Goal: Task Accomplishment & Management: Use online tool/utility

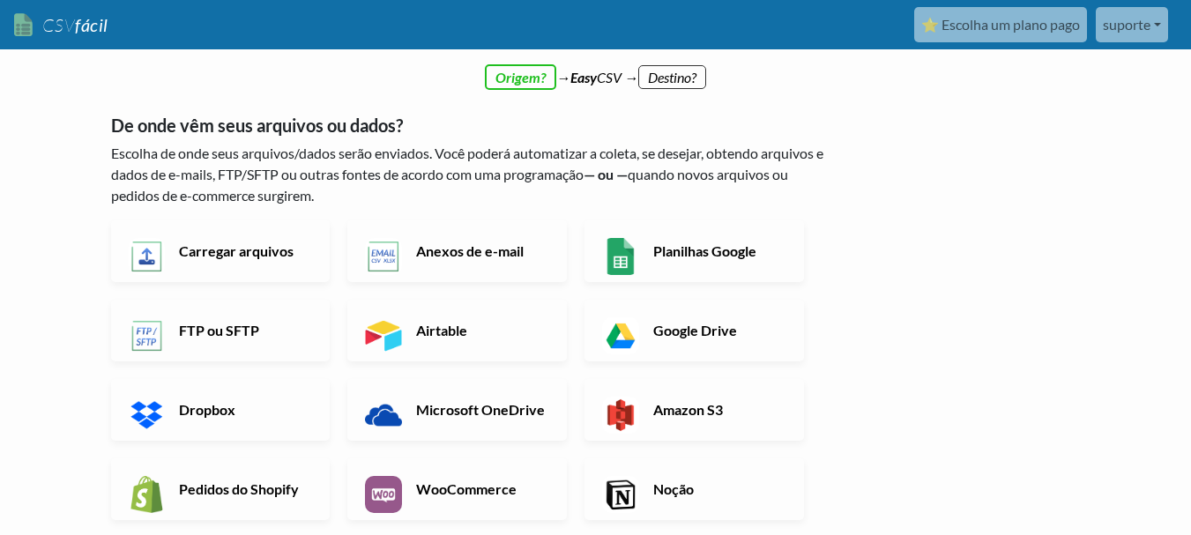
click at [1083, 239] on div "← voltar Obrigado por se inscrever! Configure seu Fluxo de Importação e Página …" at bounding box center [595, 537] width 1005 height 899
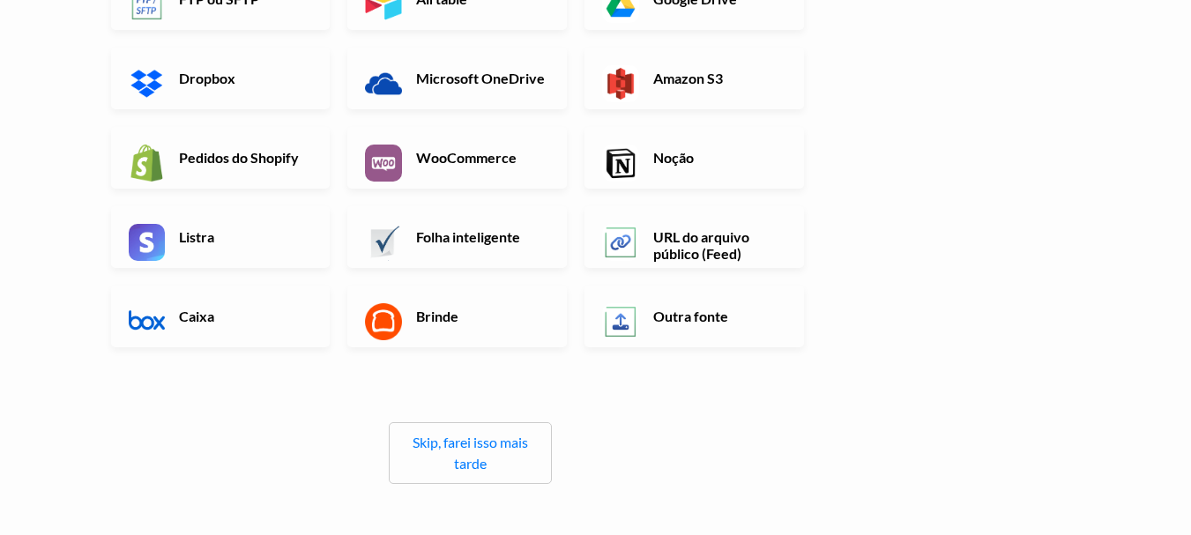
scroll to position [353, 0]
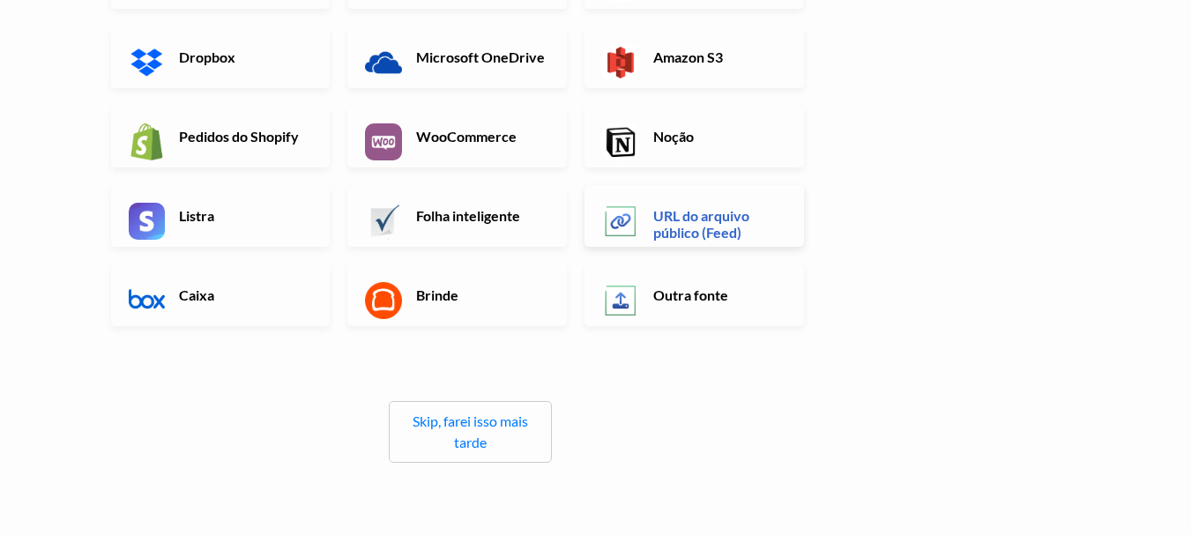
click at [697, 228] on font "URL do arquivo público (Feed)" at bounding box center [701, 224] width 96 height 34
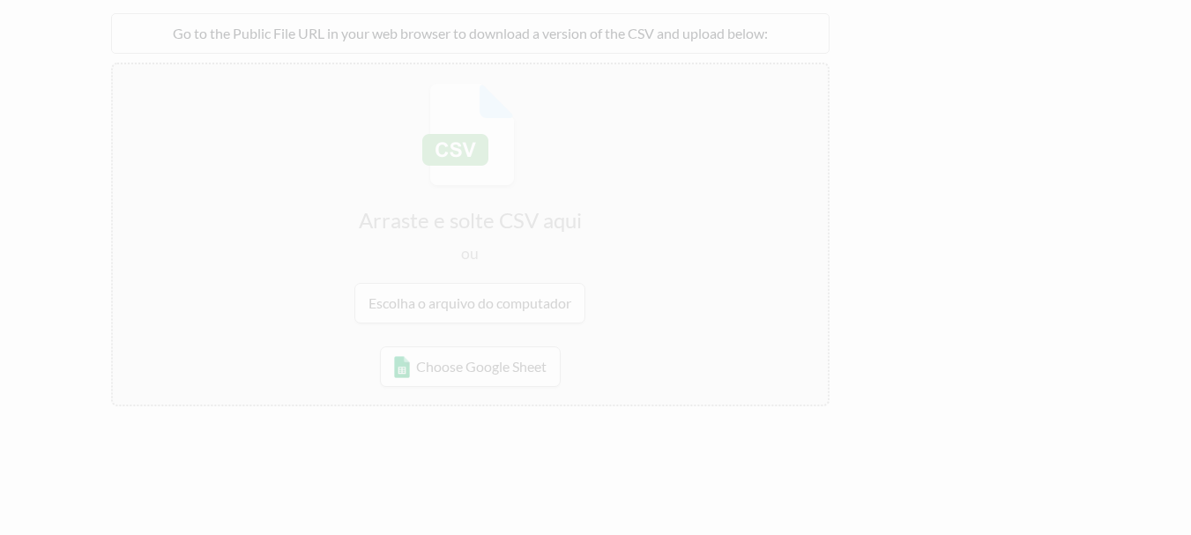
scroll to position [0, 0]
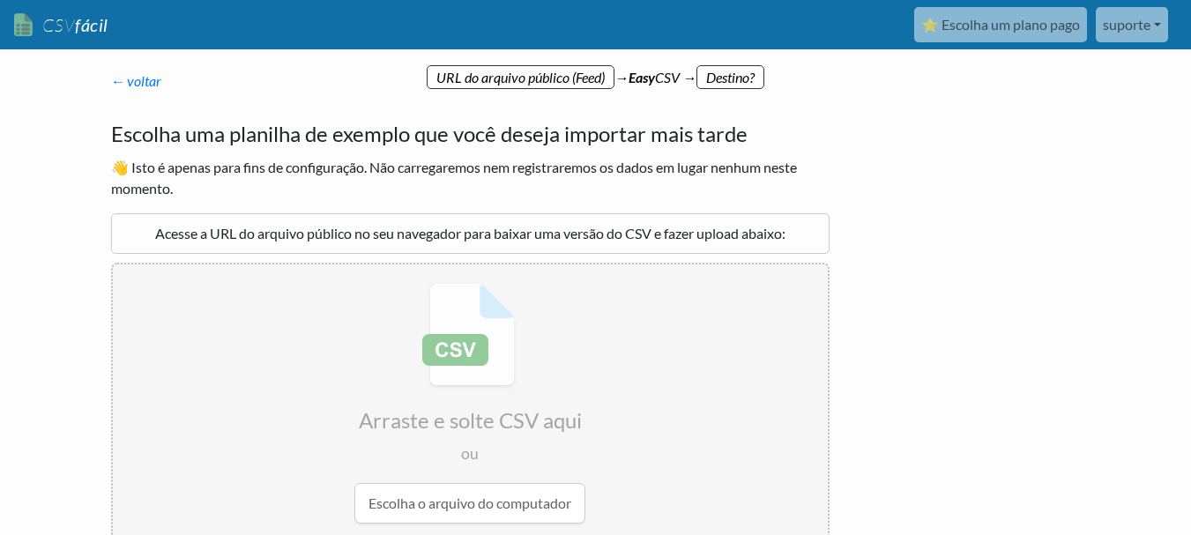
click at [401, 228] on font "Acesse a URL do arquivo público no seu navegador para baixar uma versão do CSV …" at bounding box center [470, 233] width 630 height 17
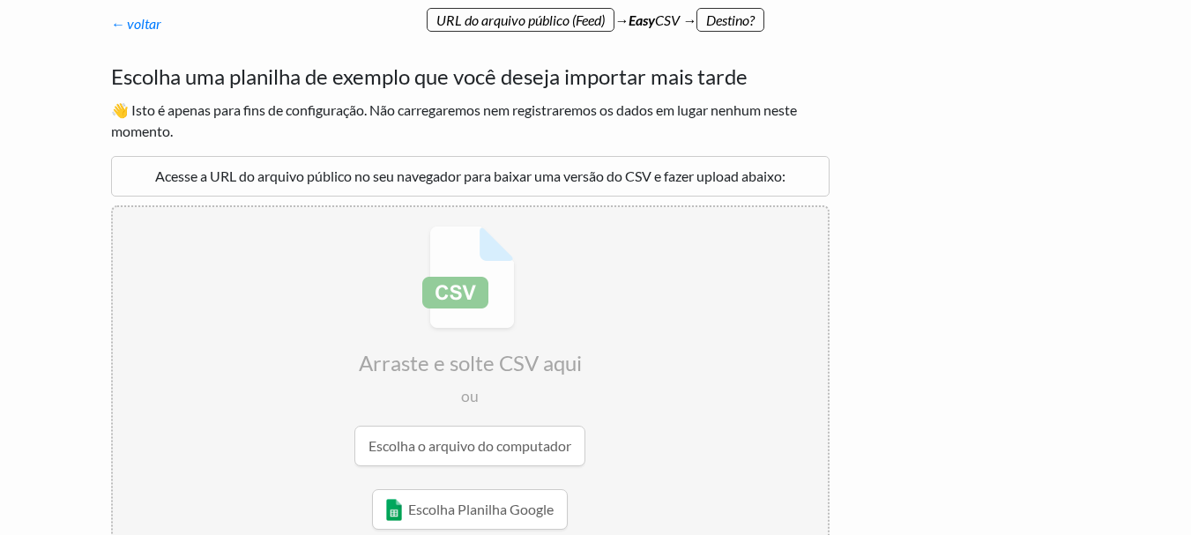
scroll to position [88, 0]
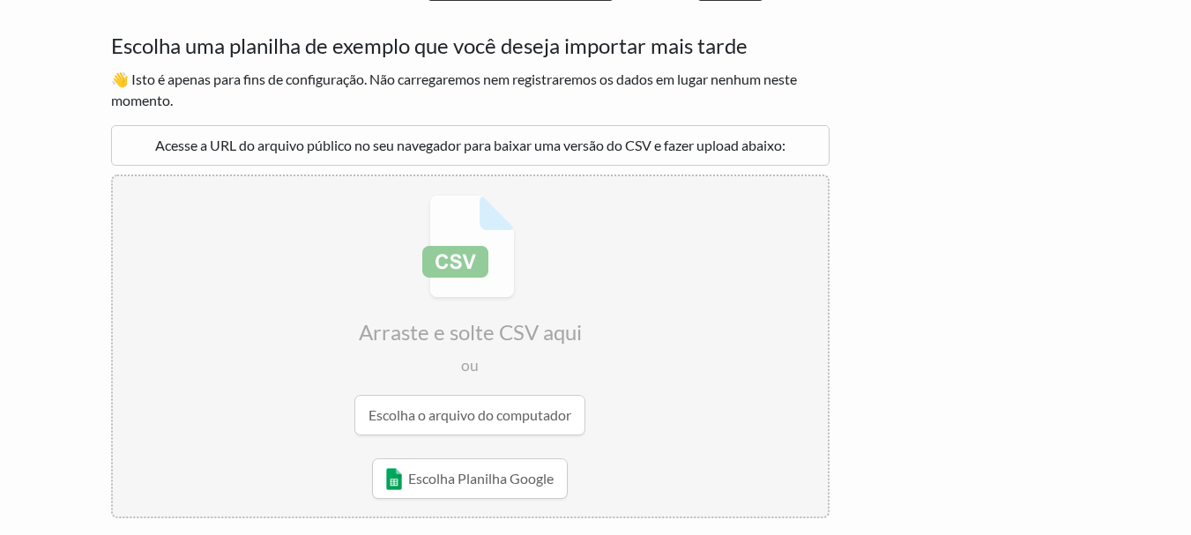
click at [446, 139] on font "Acesse a URL do arquivo público no seu navegador para baixar uma versão do CSV …" at bounding box center [470, 145] width 630 height 17
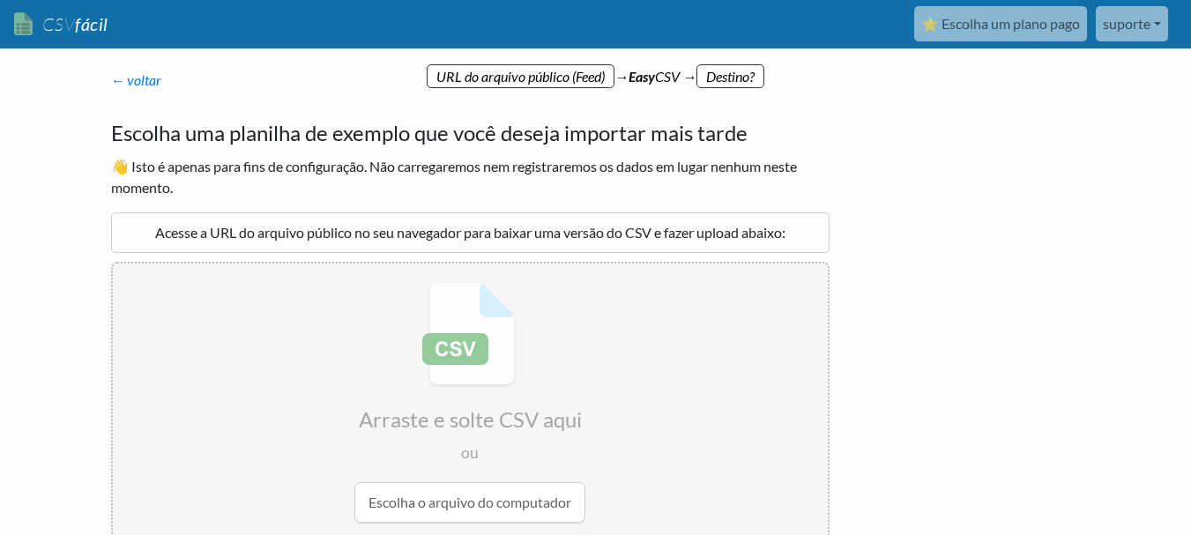
scroll to position [0, 0]
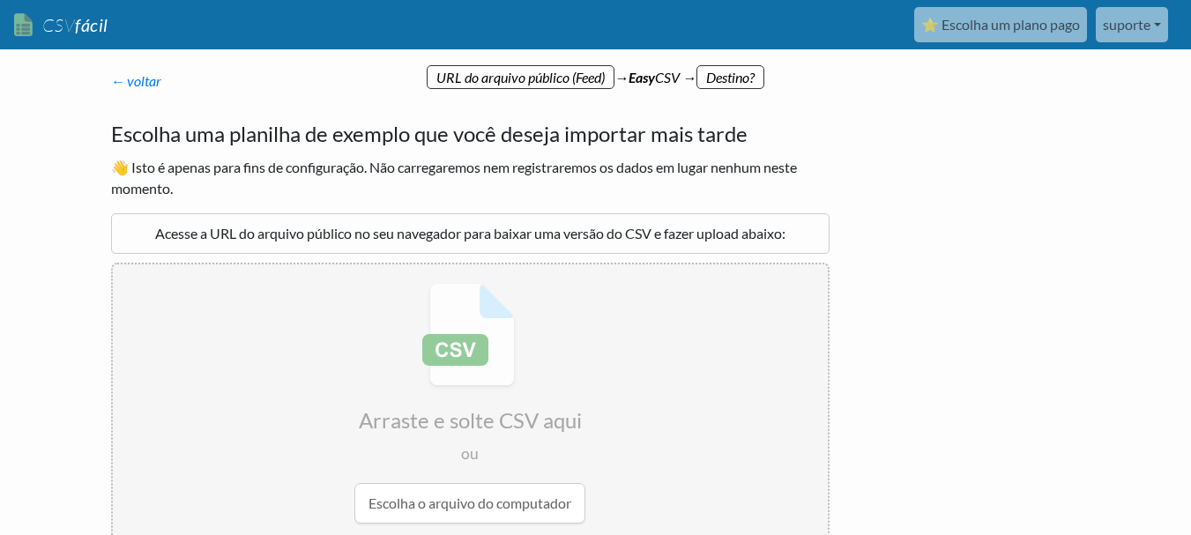
click at [491, 229] on font "Acesse a URL do arquivo público no seu navegador para baixar uma versão do CSV …" at bounding box center [470, 233] width 630 height 17
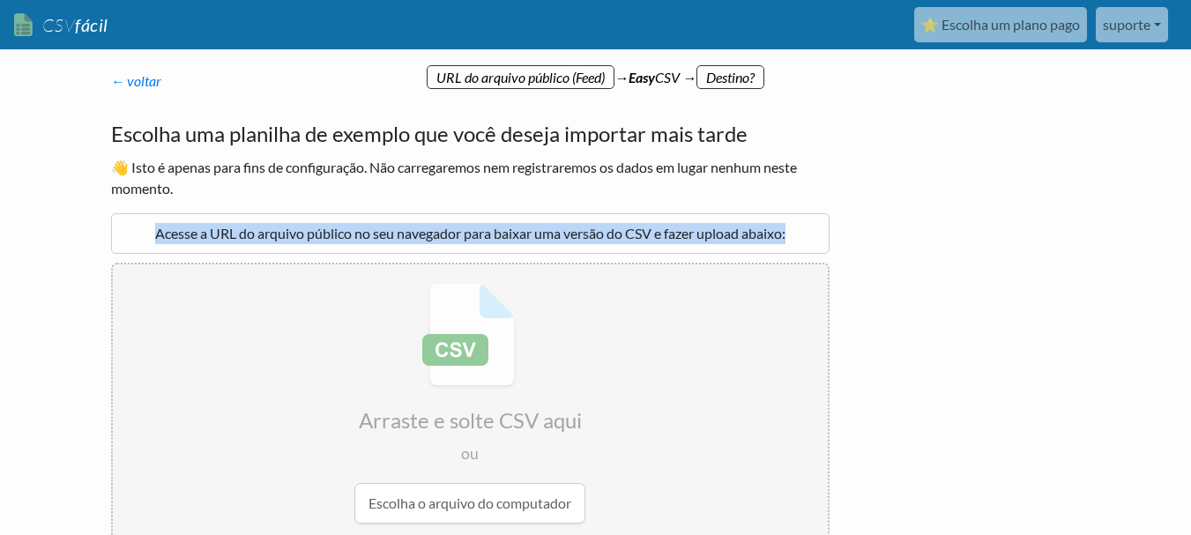
click at [491, 229] on font "Acesse a URL do arquivo público no seu navegador para baixar uma versão do CSV …" at bounding box center [470, 233] width 630 height 17
click at [409, 237] on font "Acesse a URL do arquivo público no seu navegador para baixar uma versão do CSV …" at bounding box center [470, 233] width 630 height 17
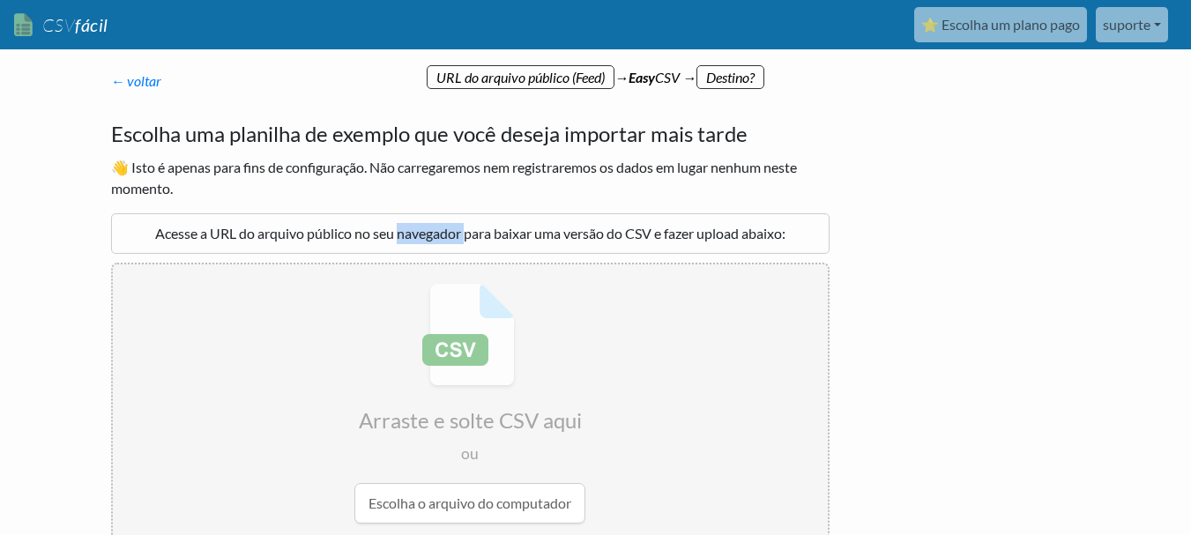
click at [409, 237] on font "Acesse a URL do arquivo público no seu navegador para baixar uma versão do CSV …" at bounding box center [470, 233] width 630 height 17
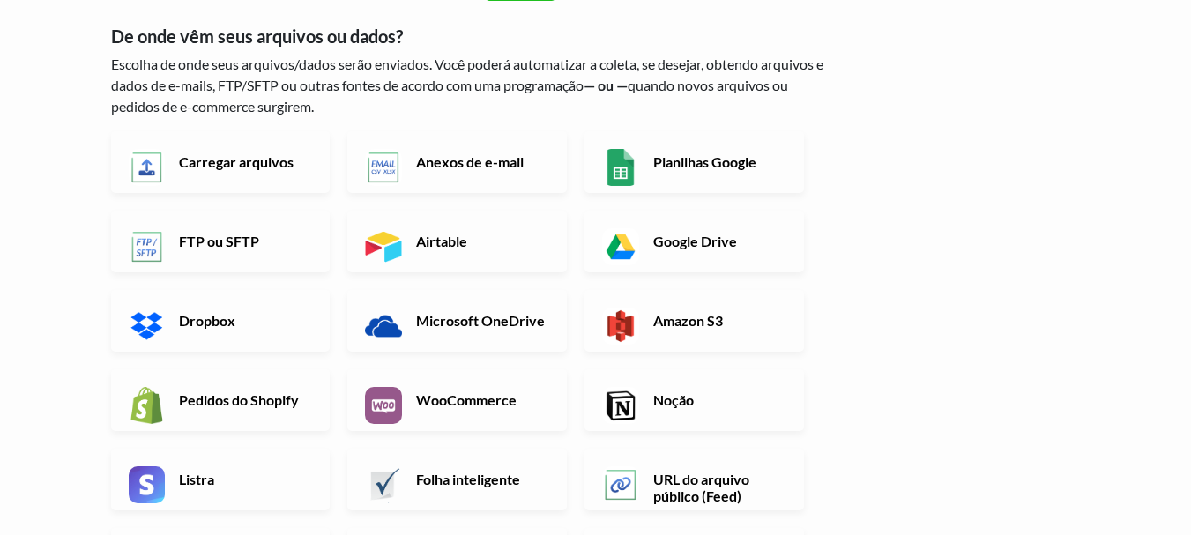
scroll to position [265, 0]
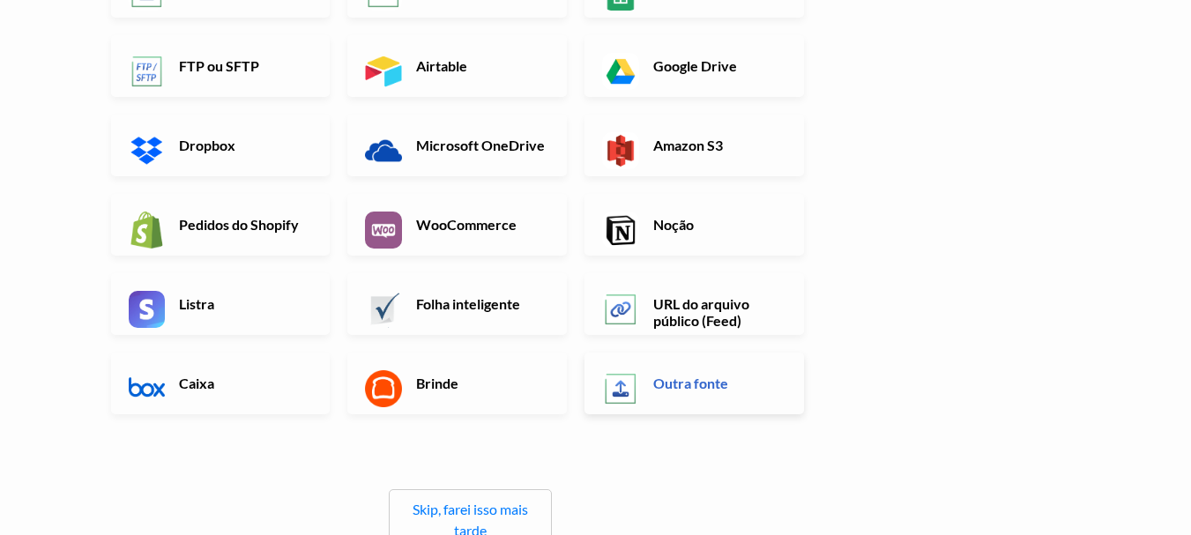
click at [665, 384] on font "Outra fonte" at bounding box center [690, 383] width 75 height 17
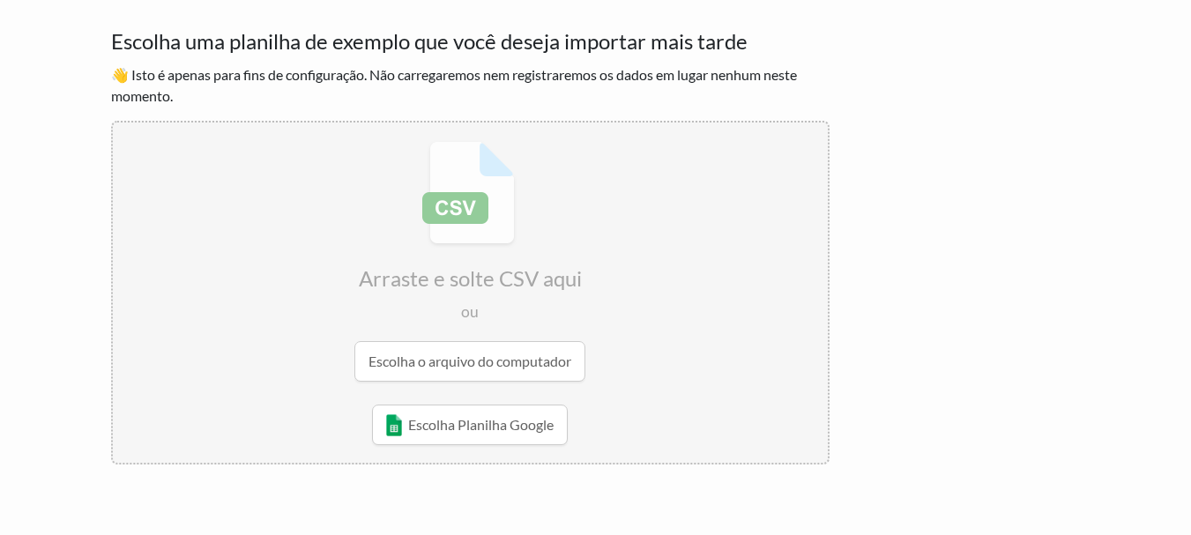
scroll to position [63, 0]
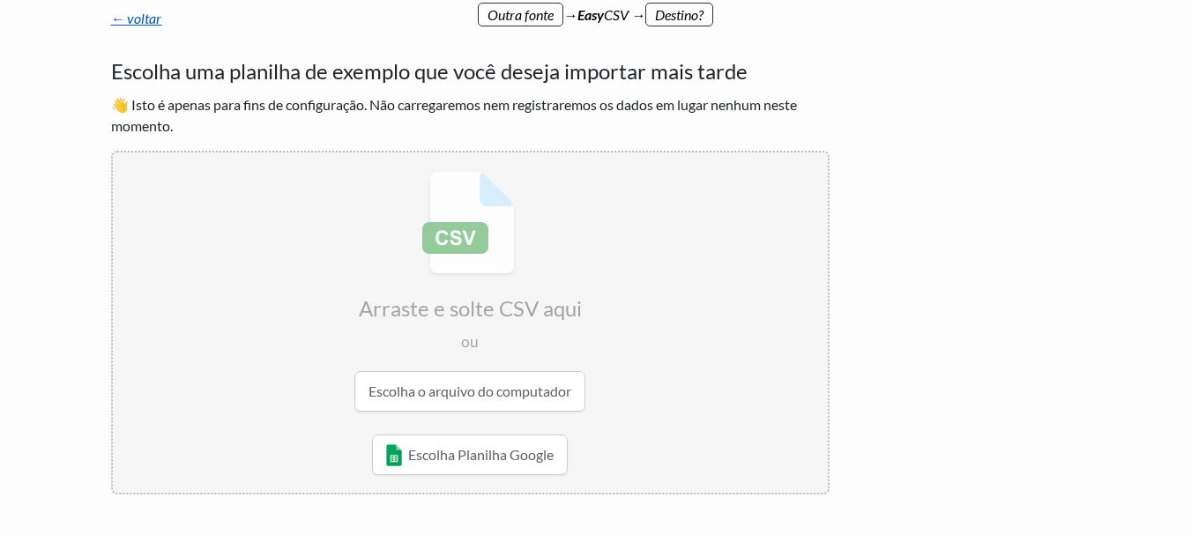
click at [148, 26] on font "← voltar" at bounding box center [136, 18] width 51 height 17
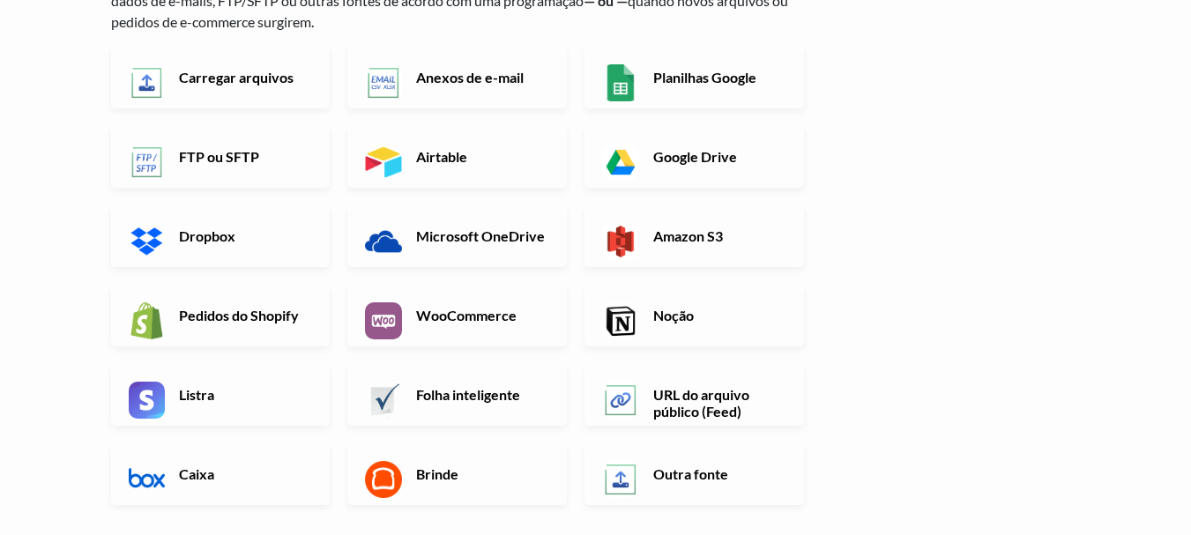
scroll to position [176, 0]
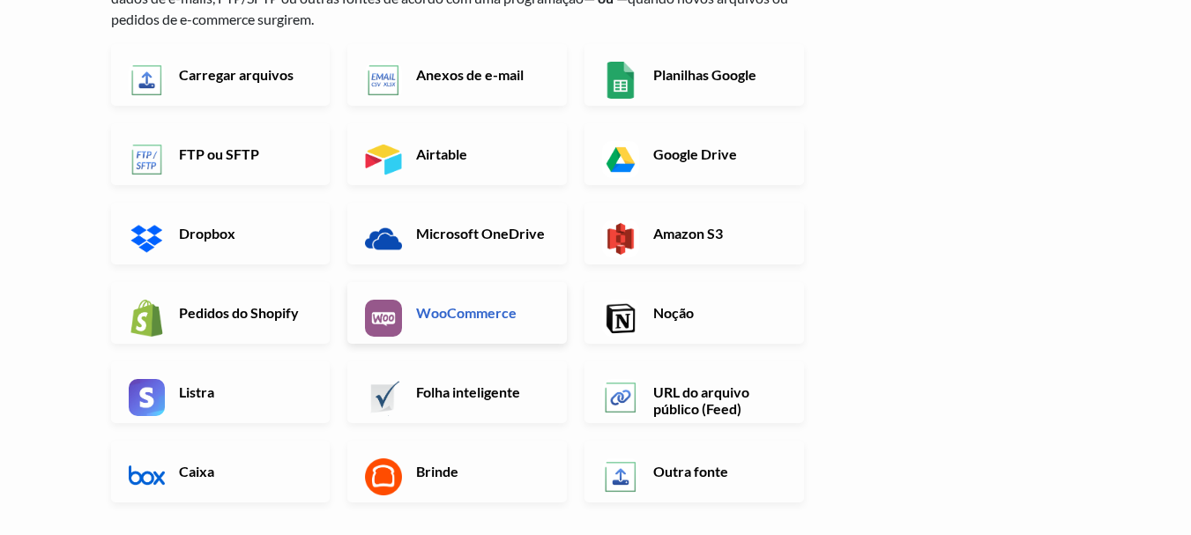
click at [511, 332] on link "WooCommerce" at bounding box center [457, 313] width 220 height 62
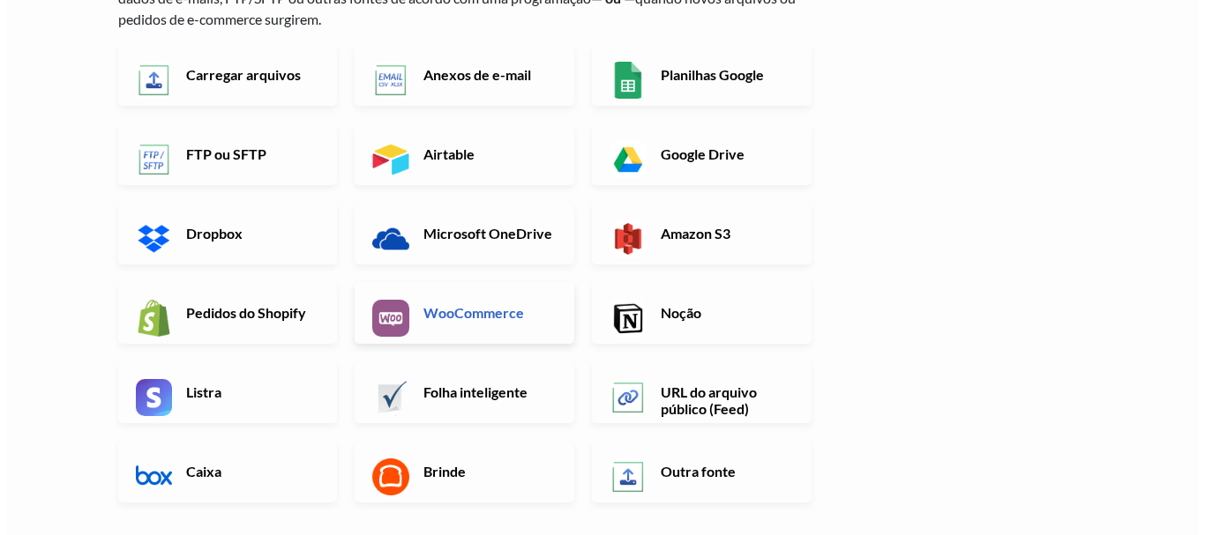
scroll to position [0, 0]
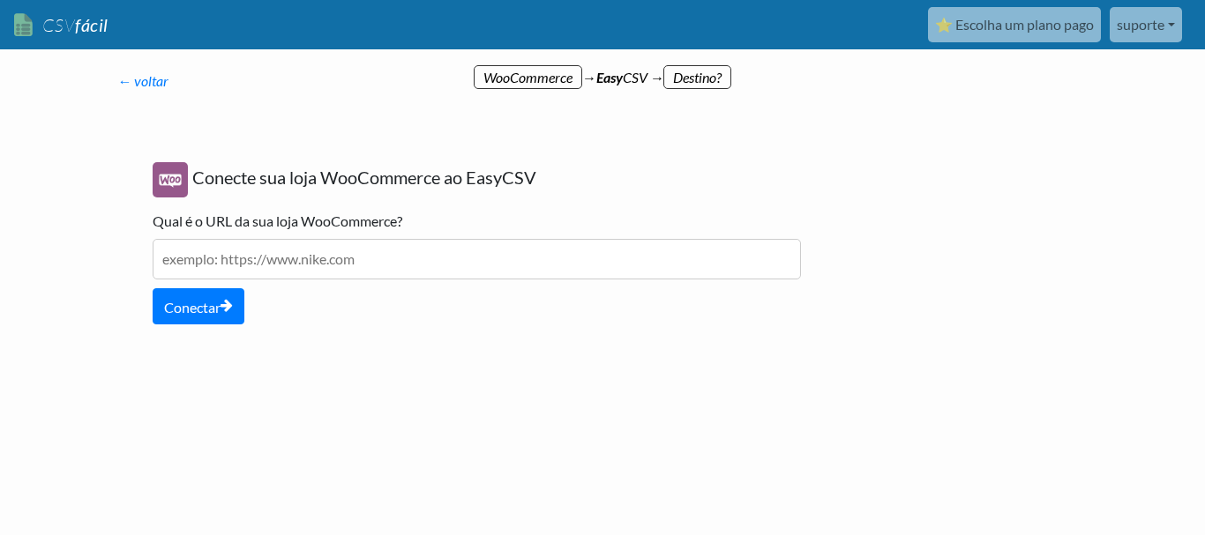
click at [311, 276] on input "text" at bounding box center [477, 259] width 648 height 41
paste input "https://www.litoralmodaintima.com.br/cosmeticos"
type input "https://www.litoralmodaintima.com.br/cosmeticos"
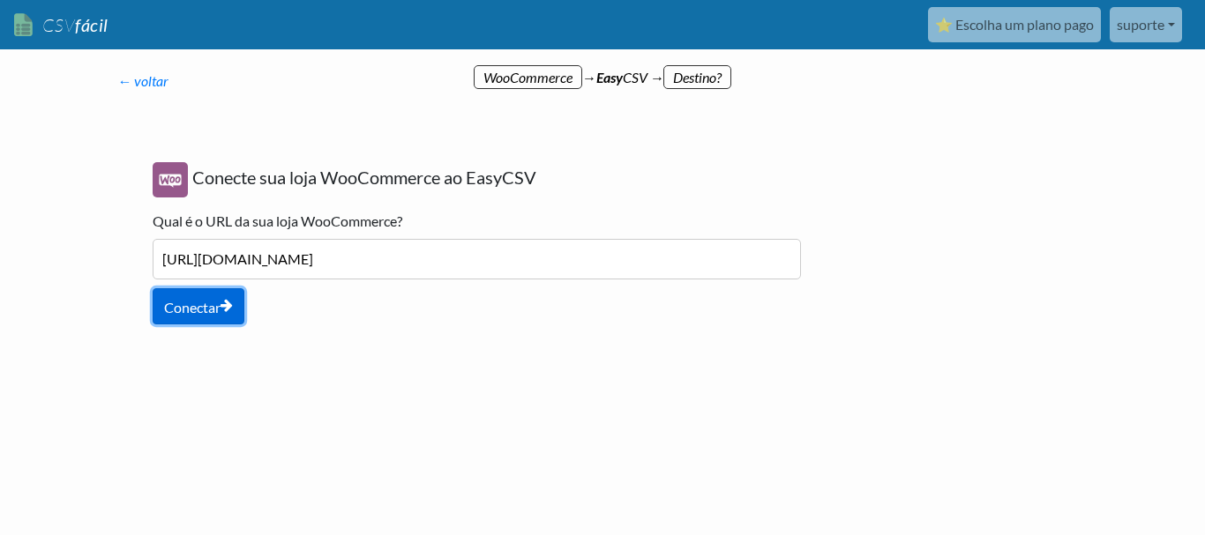
click at [215, 302] on font "Conectar" at bounding box center [192, 307] width 56 height 17
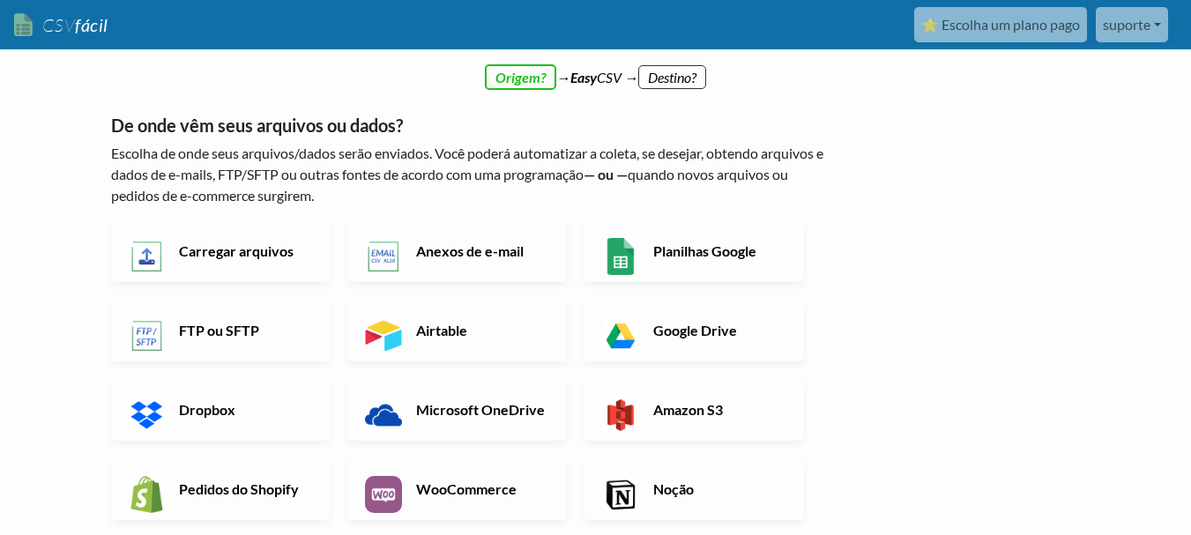
click at [1043, 224] on div "← voltar Obrigado por se inscrever! Configure seu Fluxo de Importação e Página …" at bounding box center [595, 537] width 1005 height 899
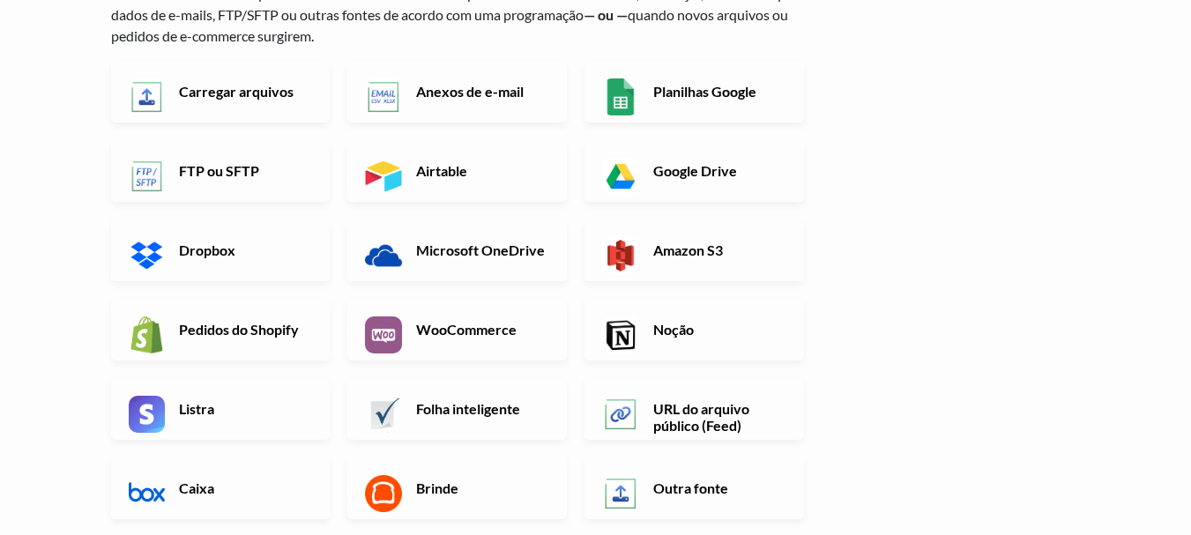
scroll to position [176, 0]
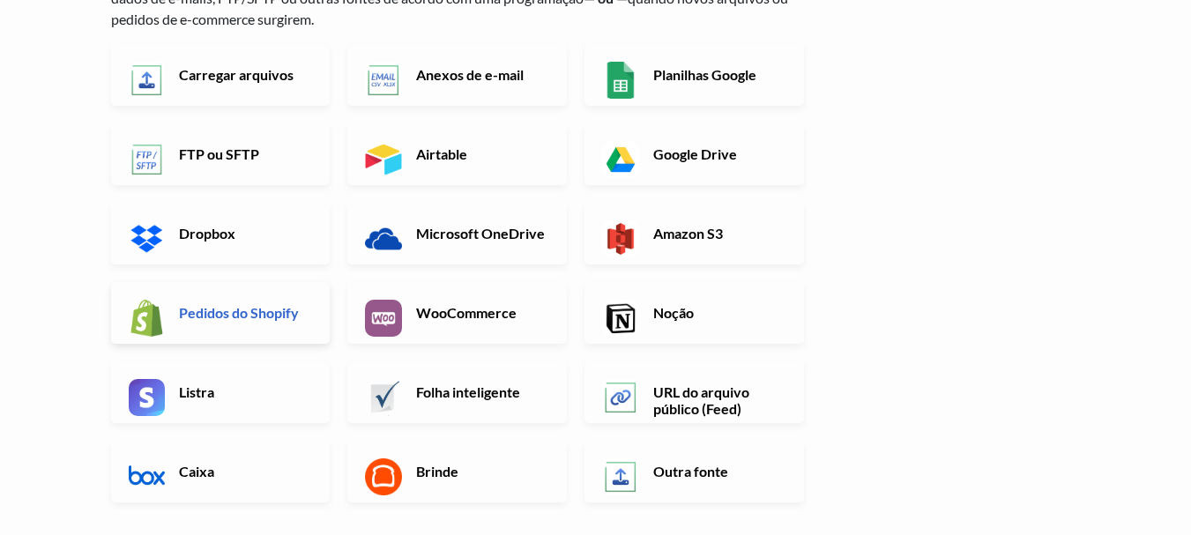
click at [263, 312] on font "Pedidos do Shopify" at bounding box center [239, 312] width 120 height 17
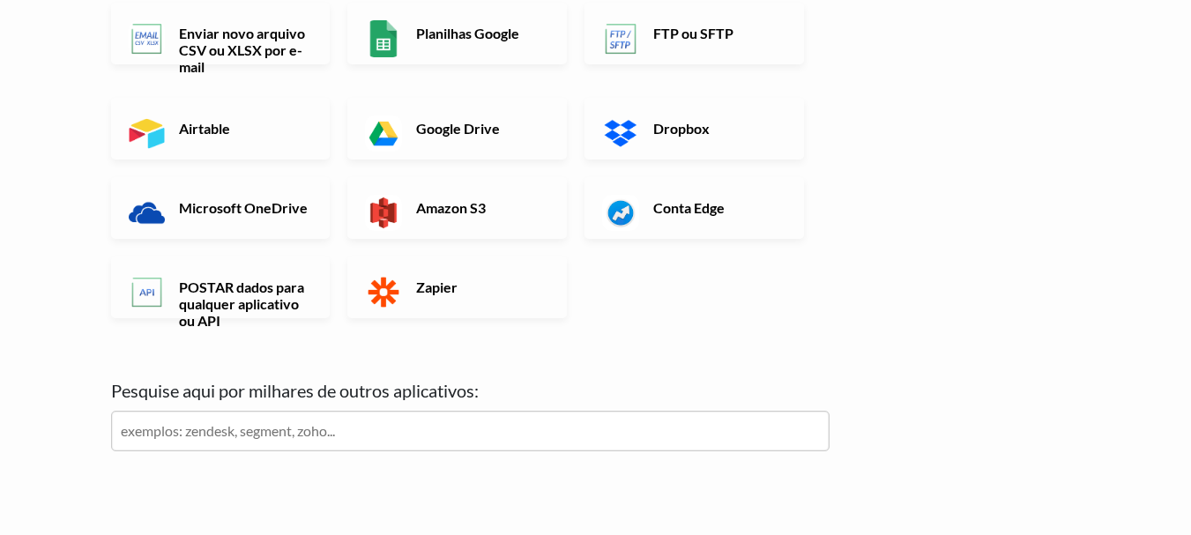
scroll to position [265, 0]
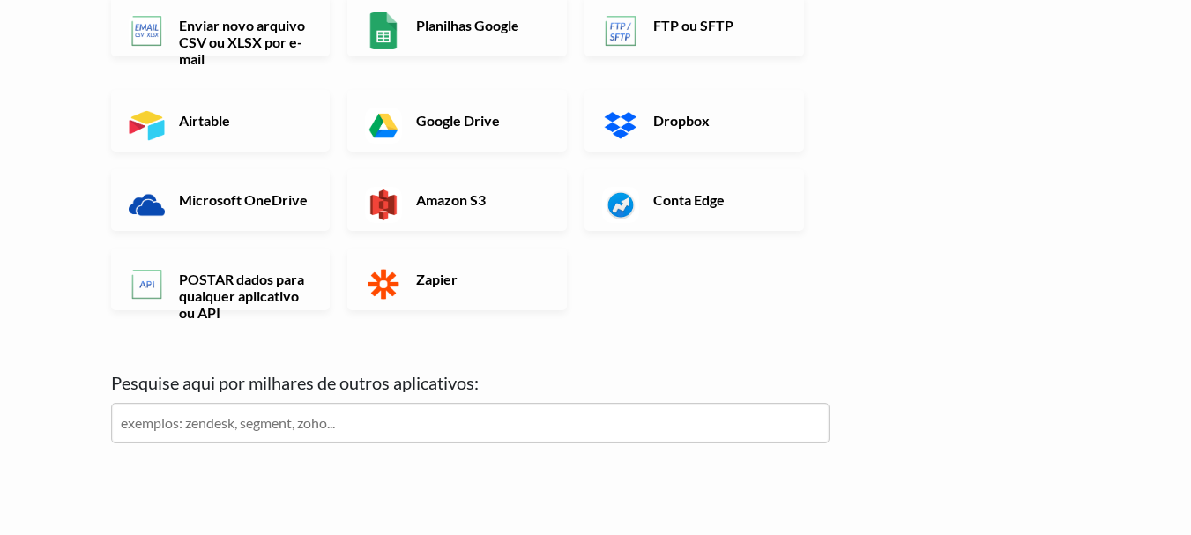
click at [392, 423] on input "text" at bounding box center [470, 423] width 719 height 41
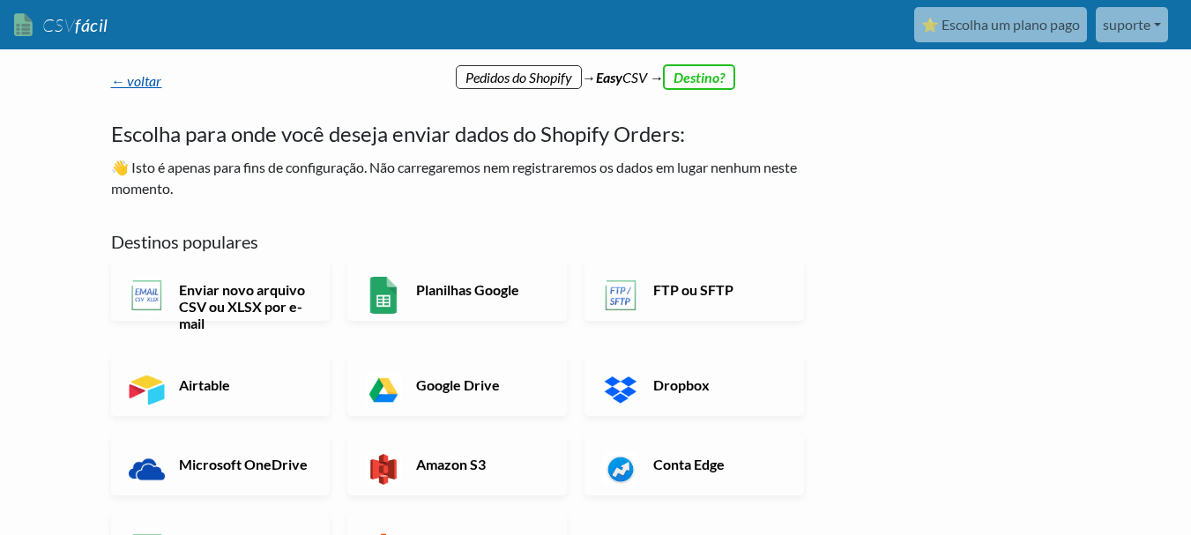
click at [119, 78] on font "← voltar" at bounding box center [136, 80] width 51 height 17
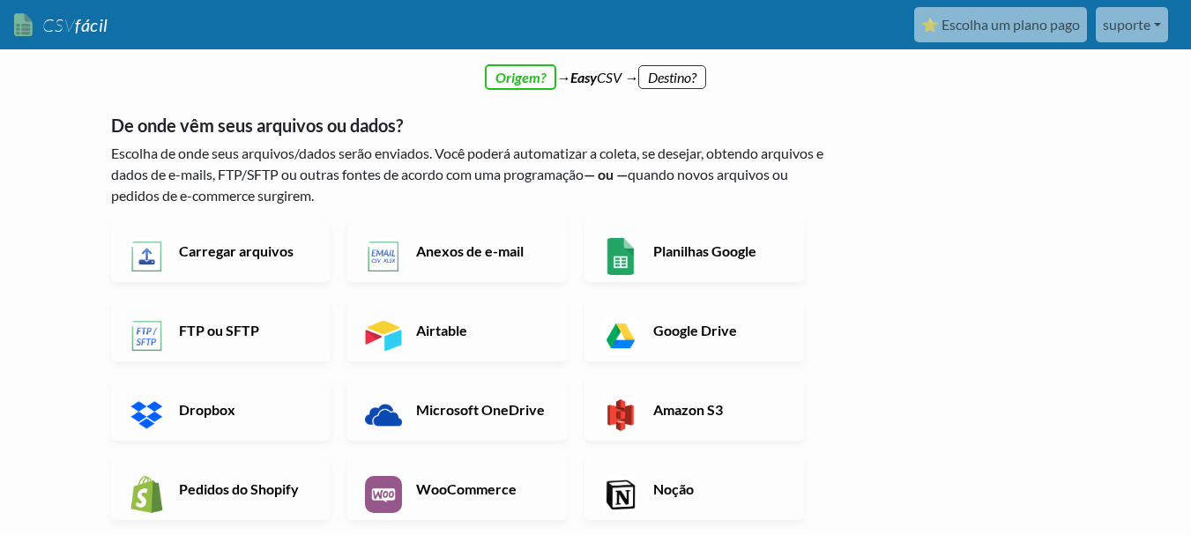
click at [1109, 14] on link "suporte" at bounding box center [1132, 24] width 72 height 35
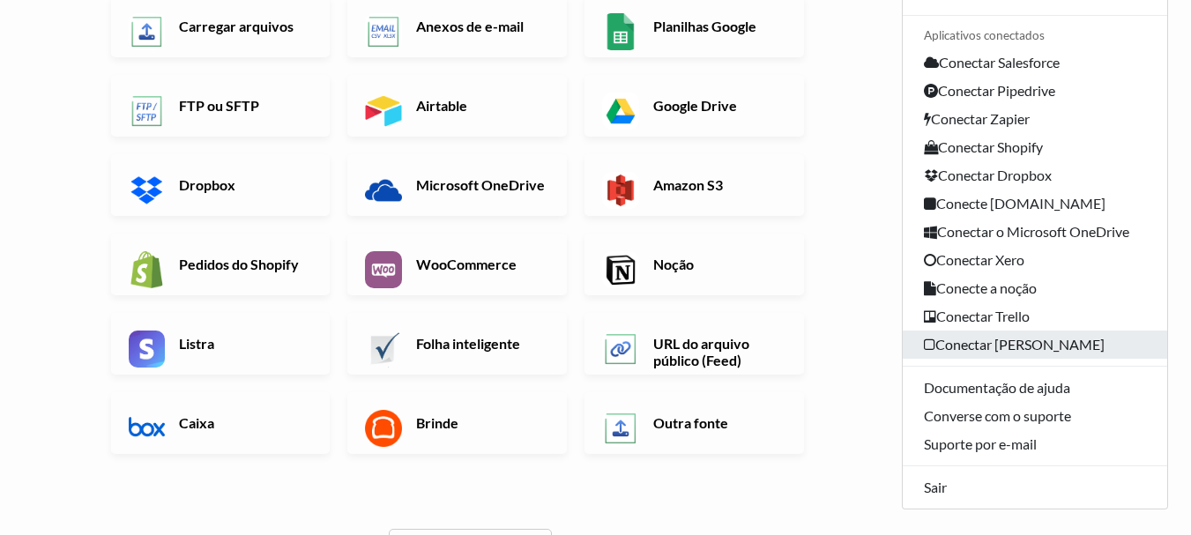
scroll to position [265, 0]
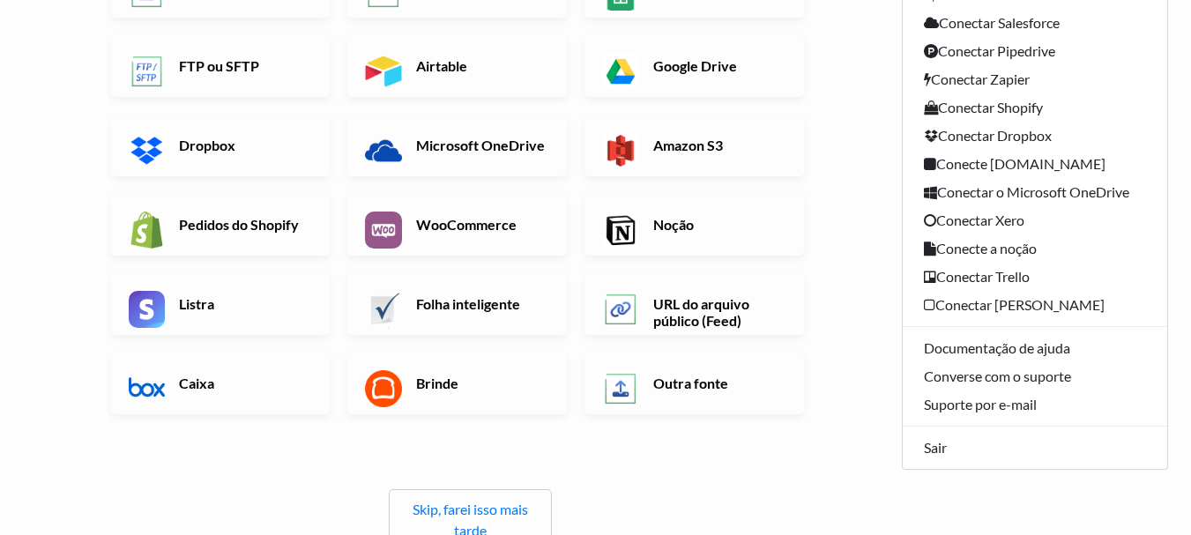
click at [693, 481] on div "De onde vêm seus arquivos ou dados? Escolha de onde seus arquivos/dados serão e…" at bounding box center [470, 191] width 719 height 719
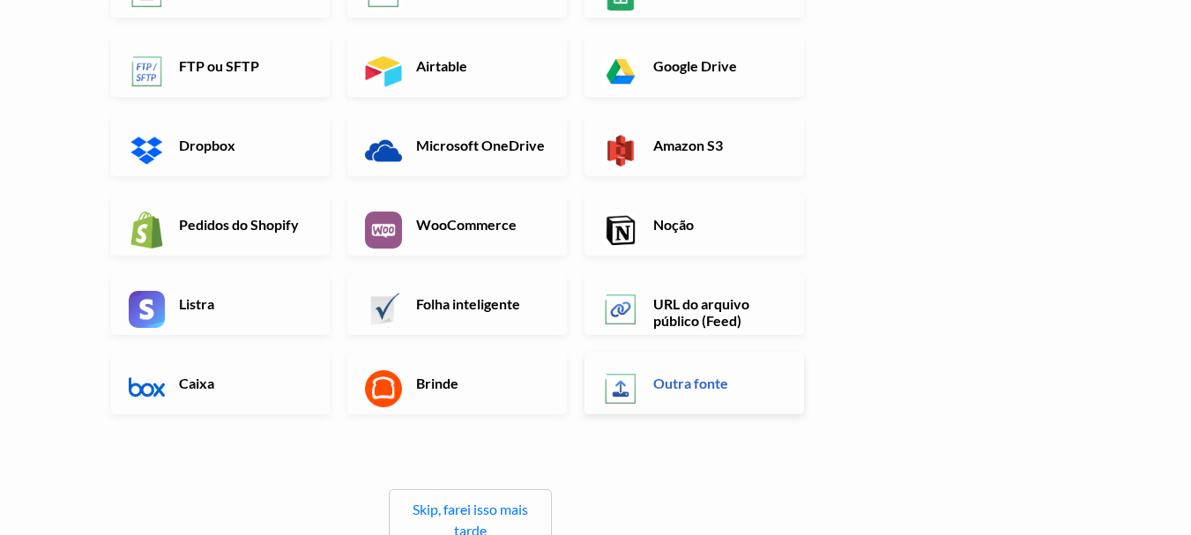
click at [716, 387] on font "Outra fonte" at bounding box center [690, 383] width 75 height 17
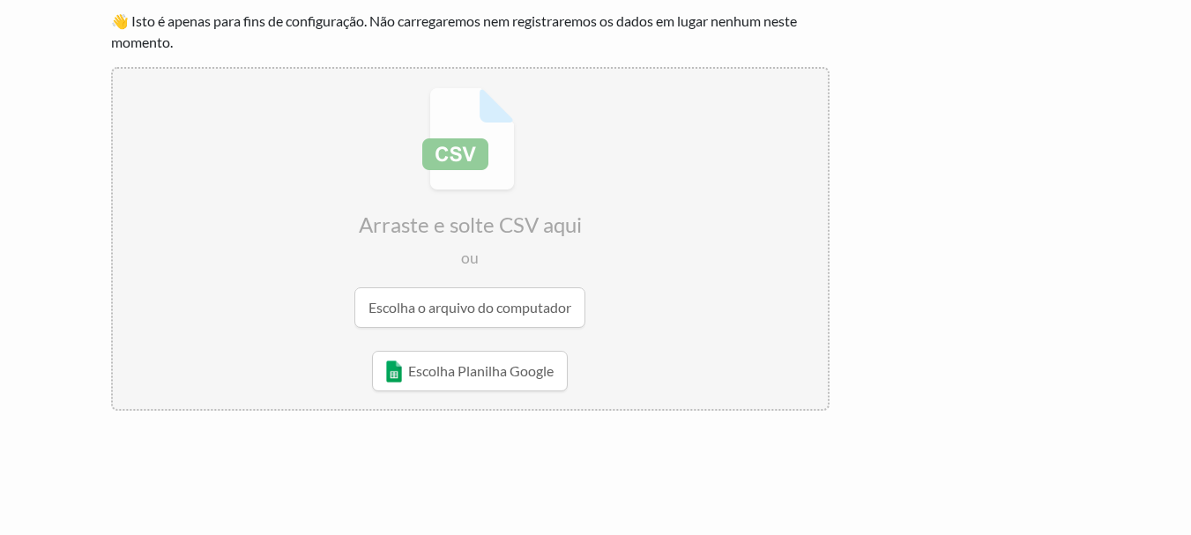
scroll to position [151, 0]
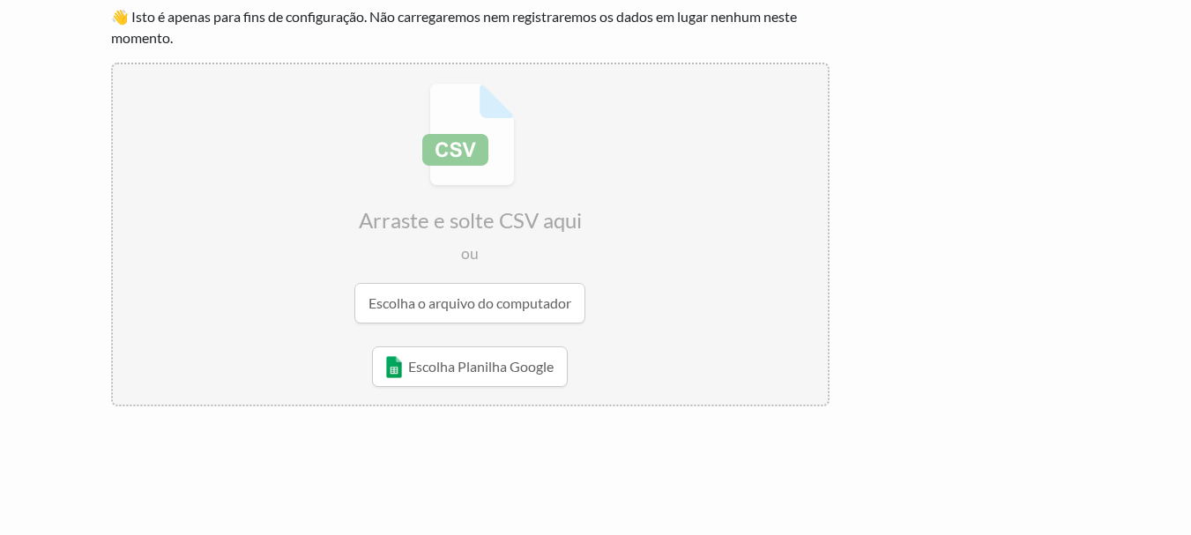
click at [507, 296] on input "file" at bounding box center [470, 203] width 715 height 278
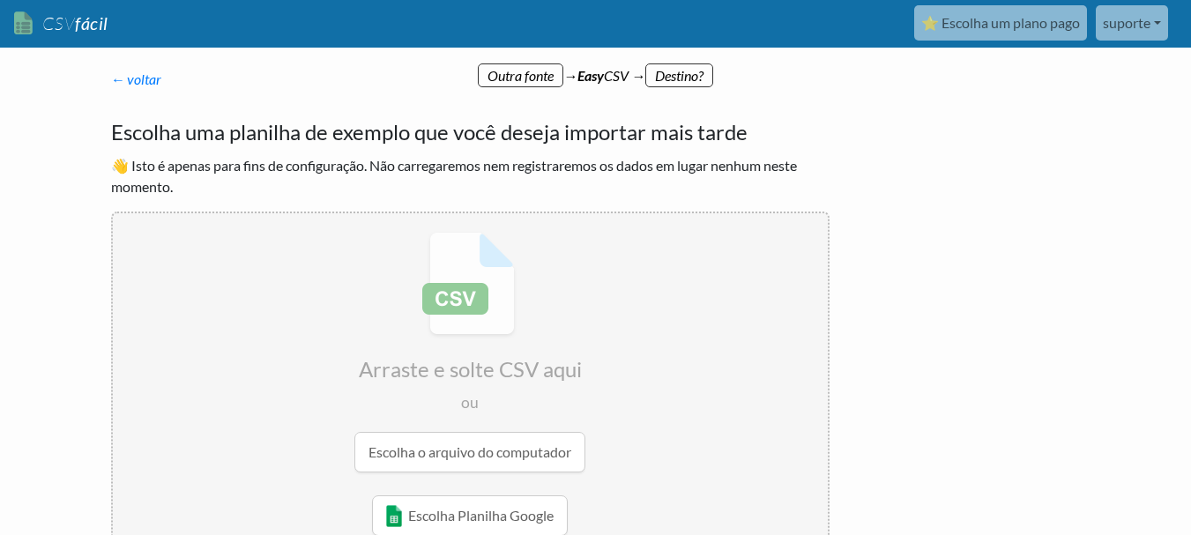
scroll to position [0, 0]
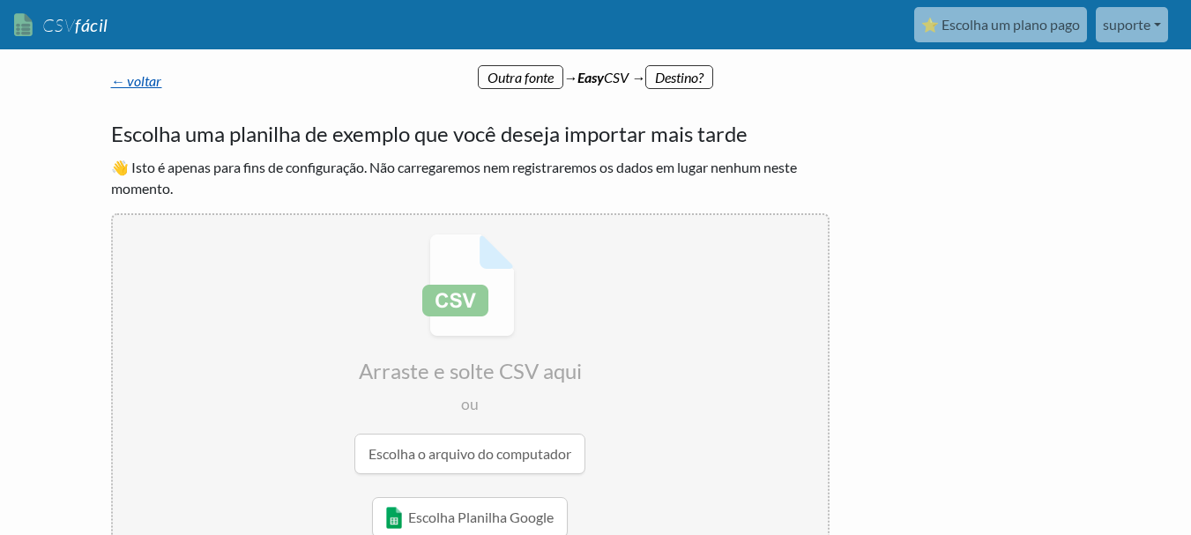
click at [147, 74] on font "← voltar" at bounding box center [136, 80] width 51 height 17
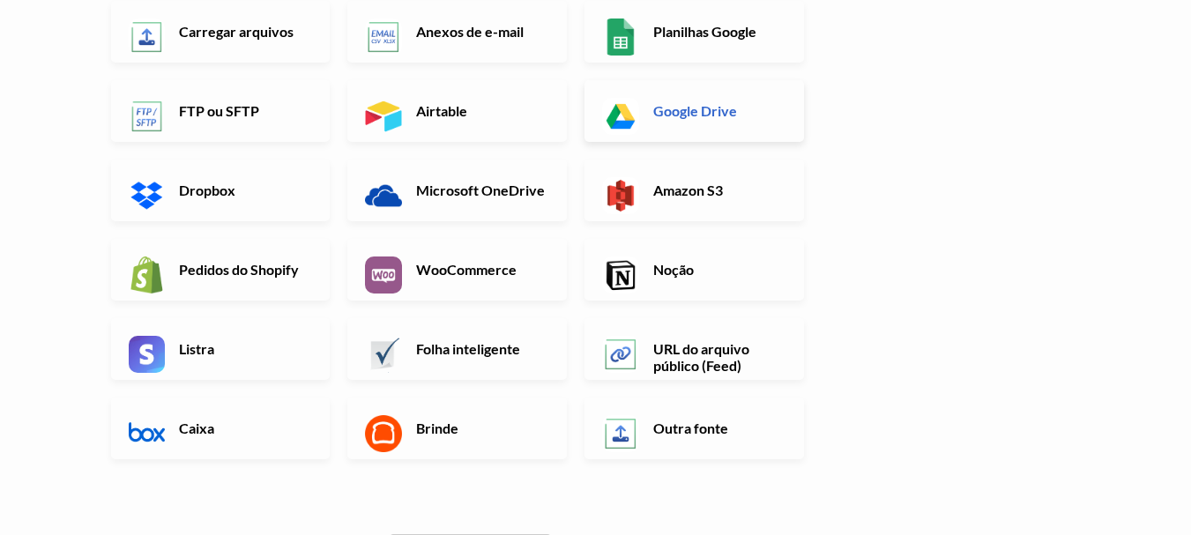
scroll to position [353, 0]
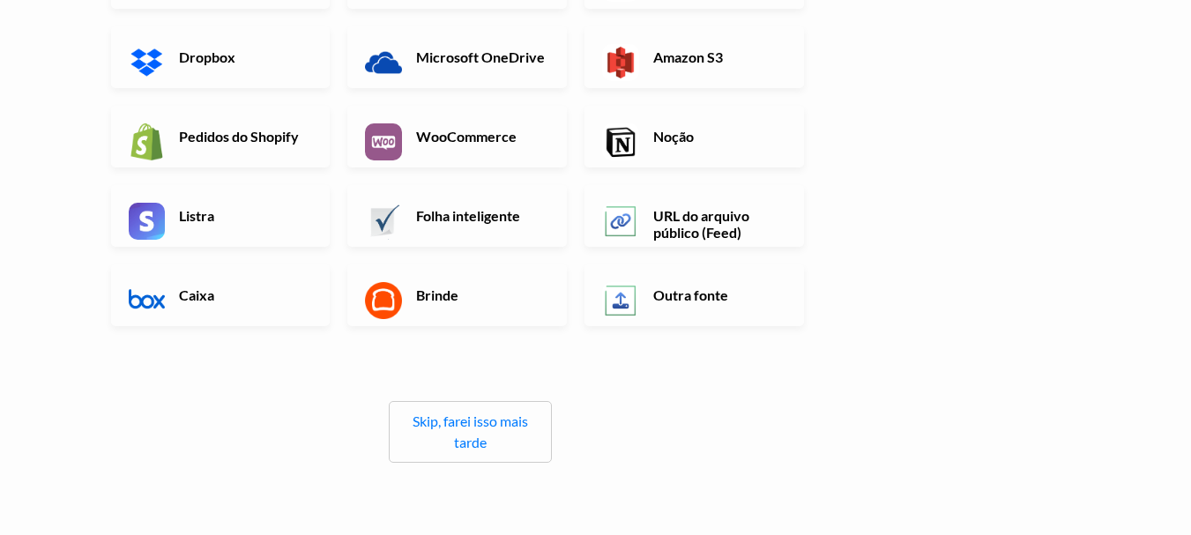
click at [517, 447] on div "Skip, farei isso mais tarde" at bounding box center [470, 432] width 163 height 62
click at [464, 432] on div "Skip, farei isso mais tarde" at bounding box center [470, 432] width 163 height 62
click at [467, 425] on font "Skip, farei isso mais tarde" at bounding box center [471, 432] width 116 height 38
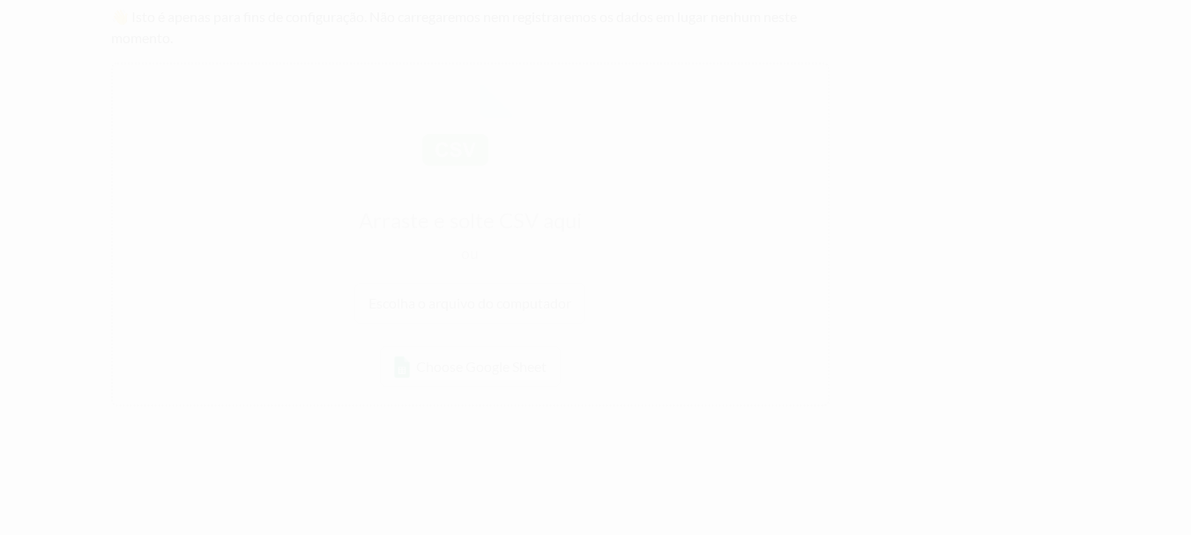
scroll to position [0, 0]
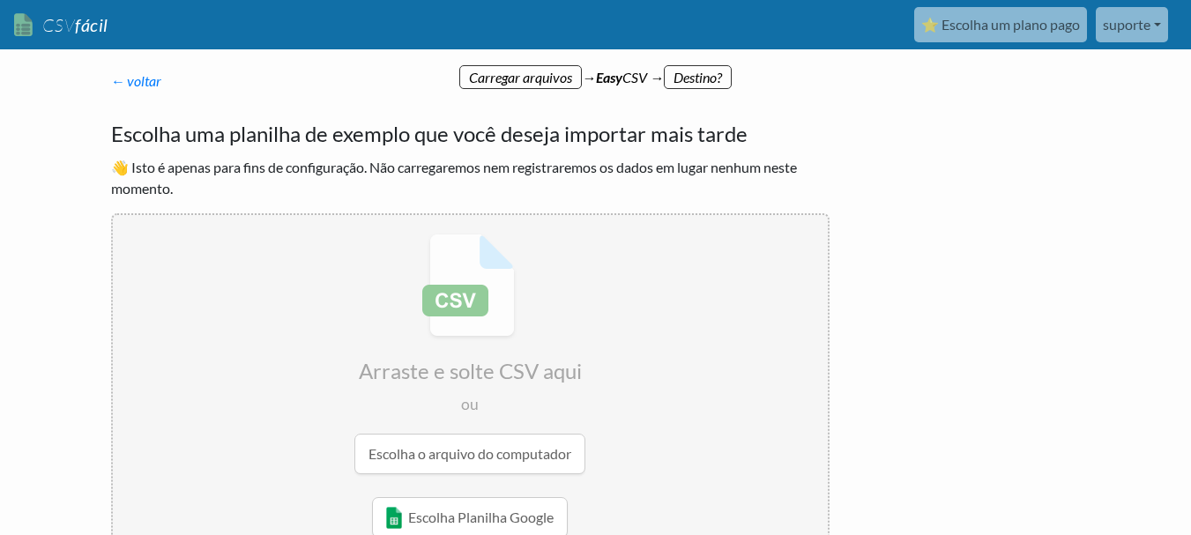
click at [295, 133] on font "Escolha uma planilha de exemplo que você deseja importar mais tarde" at bounding box center [429, 134] width 637 height 26
click at [126, 89] on p "← voltar Obrigado por se inscrever! Configure seu Fluxo de Importação e Página …" at bounding box center [470, 81] width 719 height 21
click at [130, 83] on font "← voltar" at bounding box center [136, 80] width 51 height 17
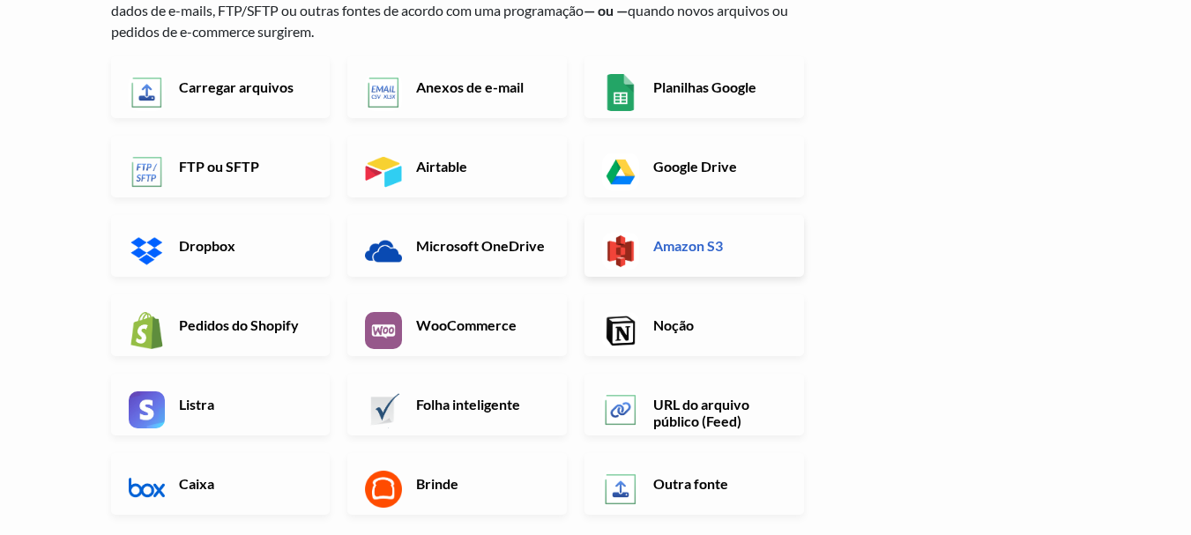
scroll to position [176, 0]
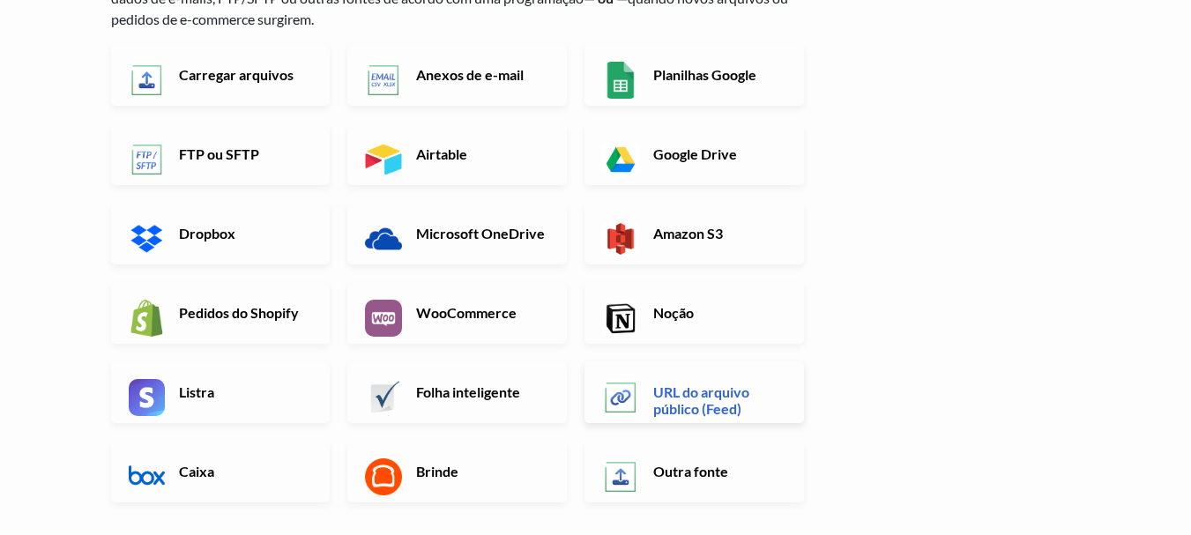
click at [713, 399] on font "URL do arquivo público (Feed)" at bounding box center [701, 401] width 96 height 34
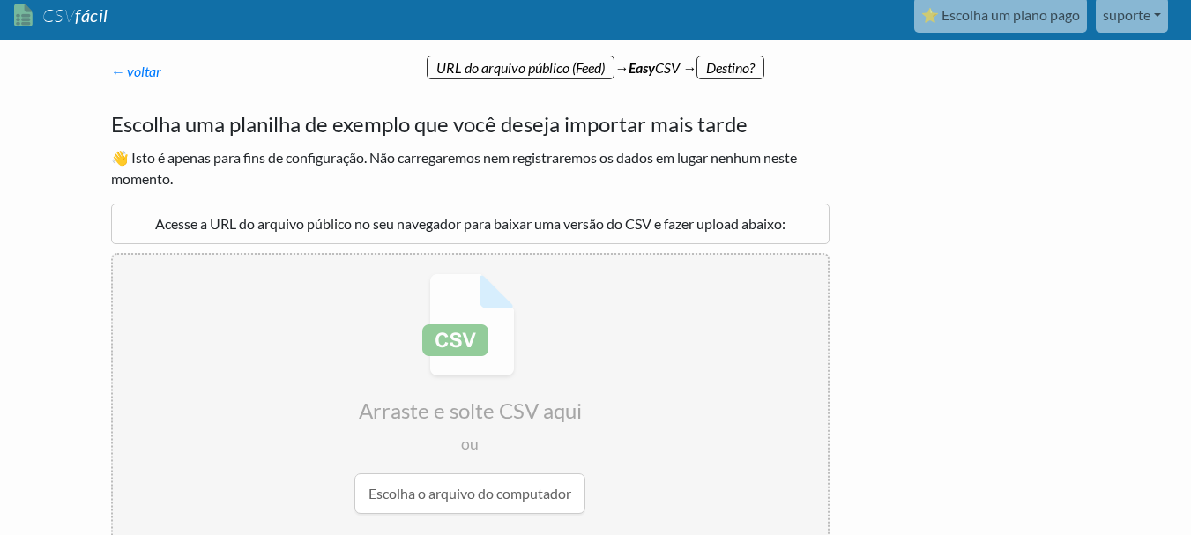
scroll to position [0, 0]
